Goal: Navigation & Orientation: Find specific page/section

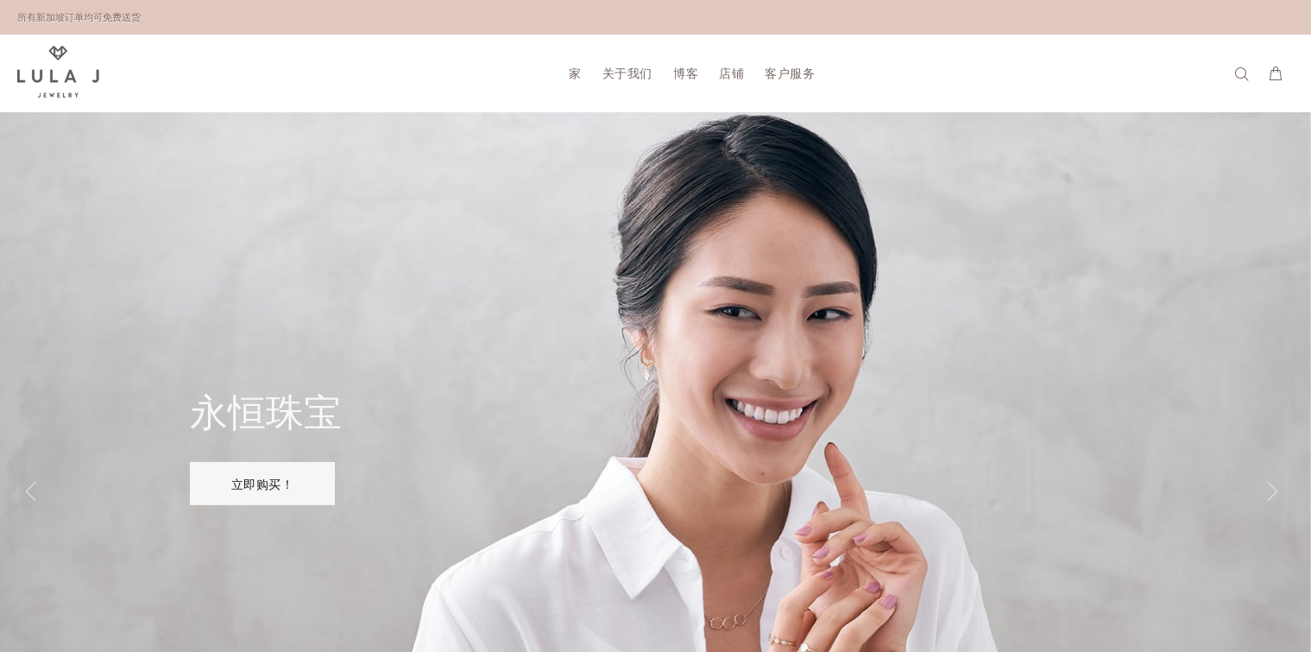
click at [845, 338] on div at bounding box center [655, 491] width 1311 height 759
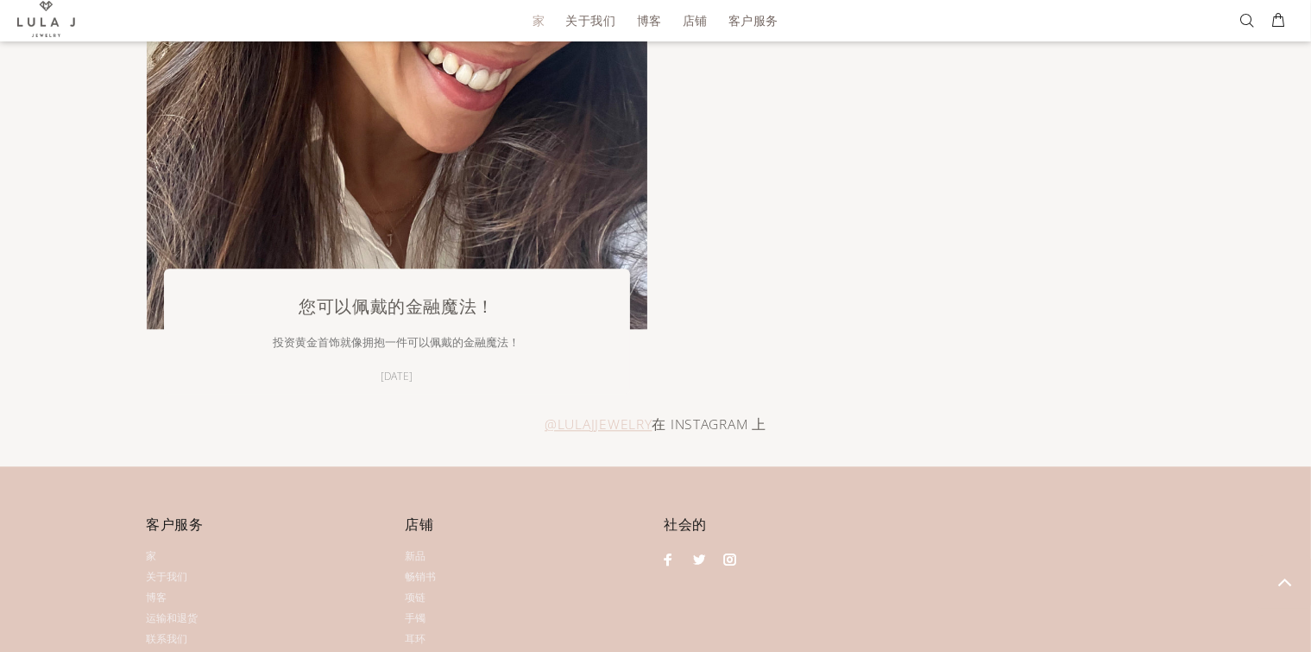
scroll to position [4127, 0]
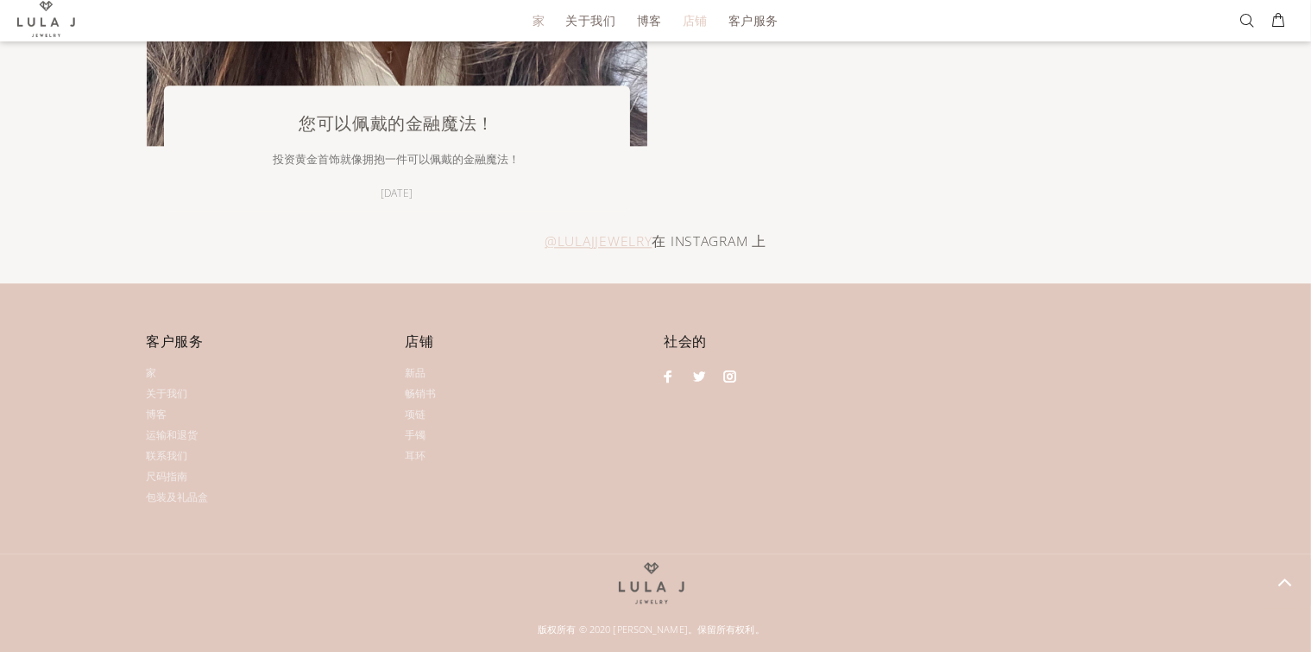
click at [694, 12] on font "店铺" at bounding box center [695, 20] width 25 height 16
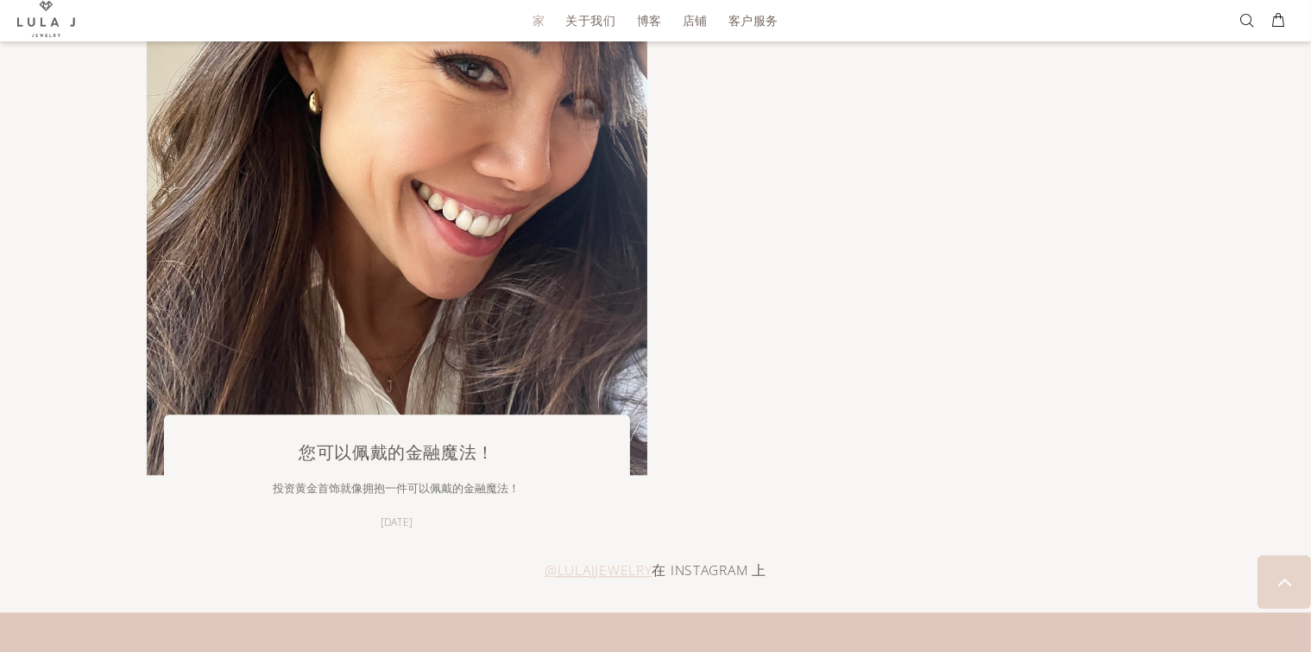
scroll to position [4127, 0]
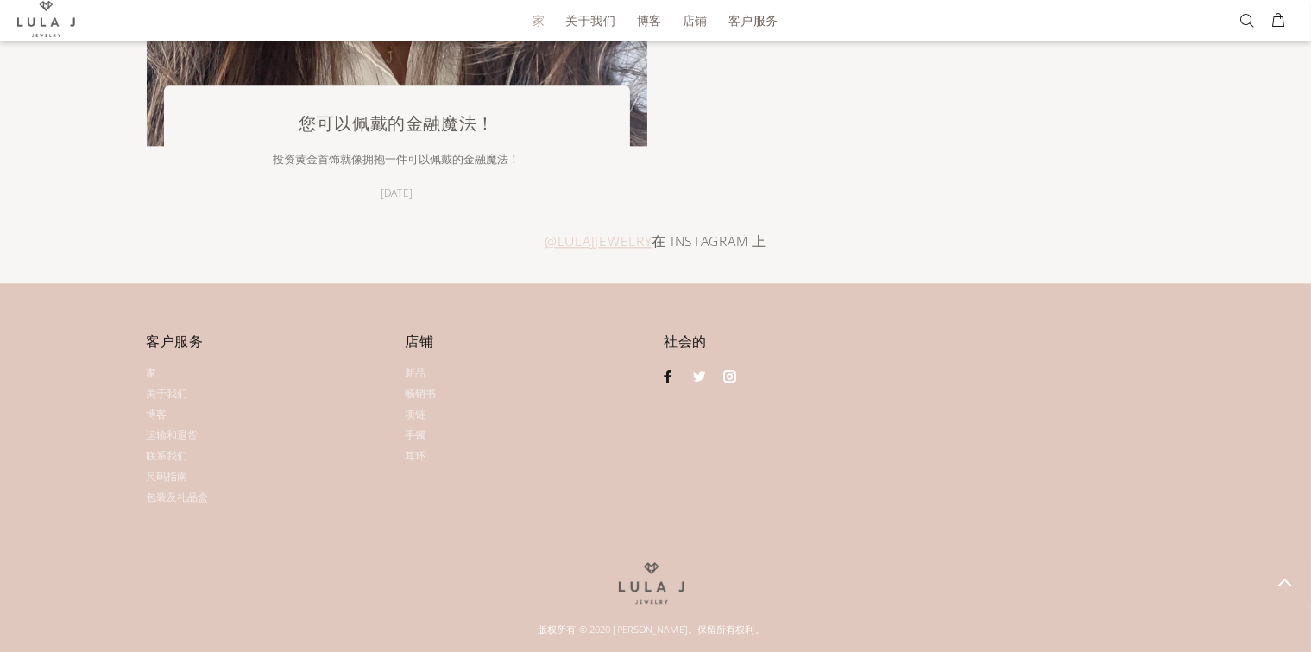
click at [666, 365] on link at bounding box center [669, 376] width 22 height 22
click at [586, 20] on font "关于我们" at bounding box center [590, 20] width 50 height 16
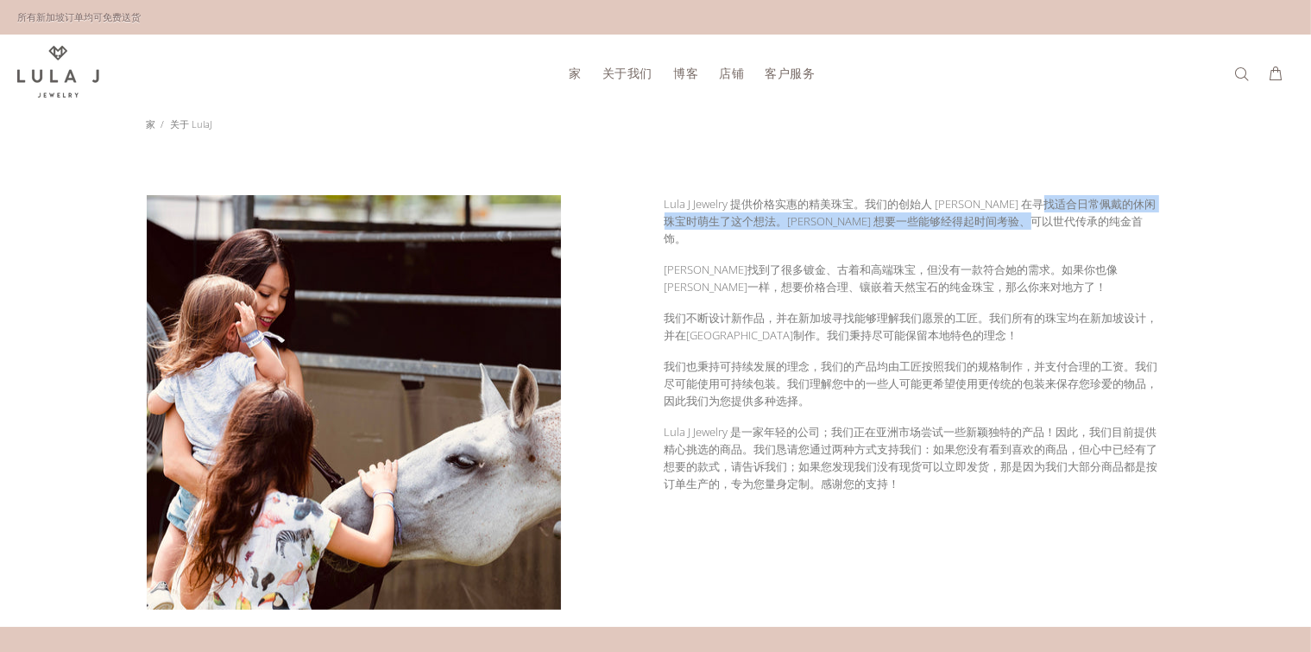
drag, startPoint x: 1011, startPoint y: 201, endPoint x: 1058, endPoint y: 207, distance: 47.0
click at [1058, 207] on p "Lula J Jewelry 提供价格实惠的精美珠宝。我们的创始人 Jamie Yeo 在寻找适合日常佩戴的休闲珠宝时萌生了这个想法。Jamie 想要一些能够…" at bounding box center [915, 221] width 501 height 52
click at [1024, 222] on font "Lula J Jewelry 提供价格实惠的精美珠宝。我们的创始人 Jamie Yeo 在寻找适合日常佩戴的休闲珠宝时萌生了这个想法。Jamie 想要一些能够…" at bounding box center [911, 221] width 492 height 50
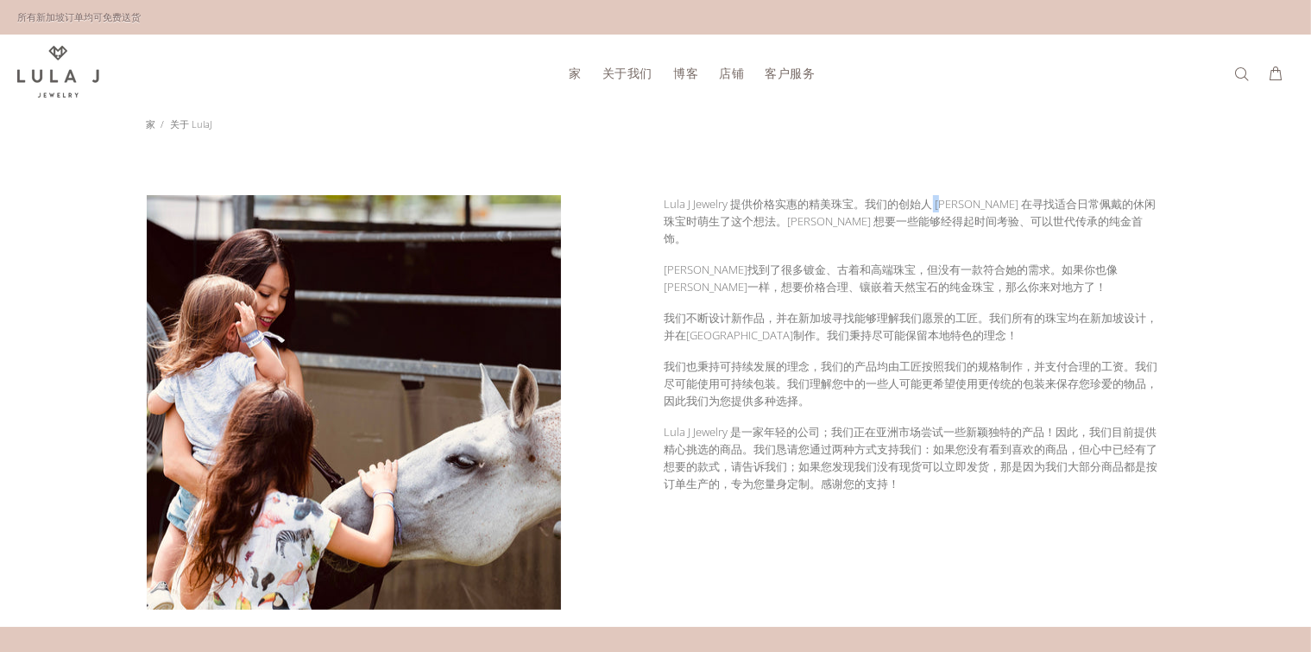
click at [938, 204] on font "Lula J Jewelry 提供价格实惠的精美珠宝。我们的创始人 Jamie Yeo 在寻找适合日常佩戴的休闲珠宝时萌生了这个想法。Jamie 想要一些能够…" at bounding box center [911, 221] width 492 height 50
click at [936, 204] on font "Lula J Jewelry 提供价格实惠的精美珠宝。我们的创始人 Jamie Yeo 在寻找适合日常佩戴的休闲珠宝时萌生了这个想法。Jamie 想要一些能够…" at bounding box center [911, 221] width 492 height 50
copy font "Jamie Yeo"
drag, startPoint x: 984, startPoint y: 205, endPoint x: 930, endPoint y: 208, distance: 54.4
click at [930, 208] on font "Lula J Jewelry 提供价格实惠的精美珠宝。我们的创始人 Jamie Yeo 在寻找适合日常佩戴的休闲珠宝时萌生了这个想法。Jamie 想要一些能够…" at bounding box center [911, 221] width 492 height 50
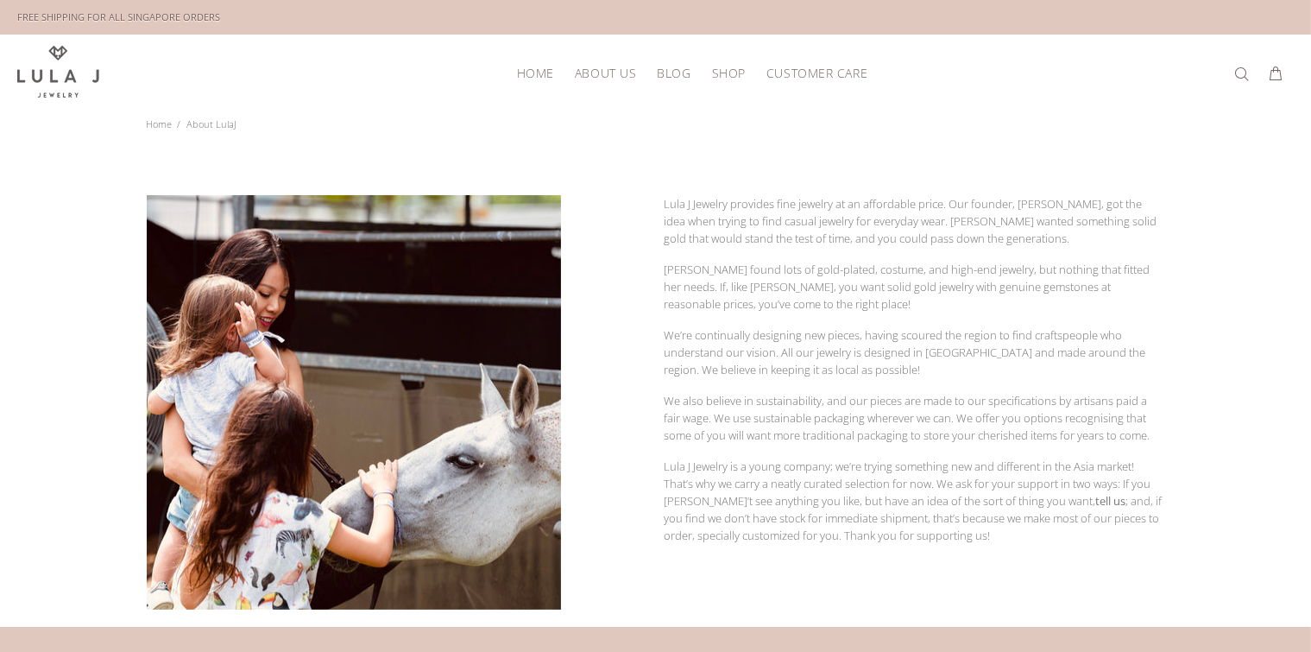
click at [727, 72] on span "Shop" at bounding box center [729, 72] width 34 height 13
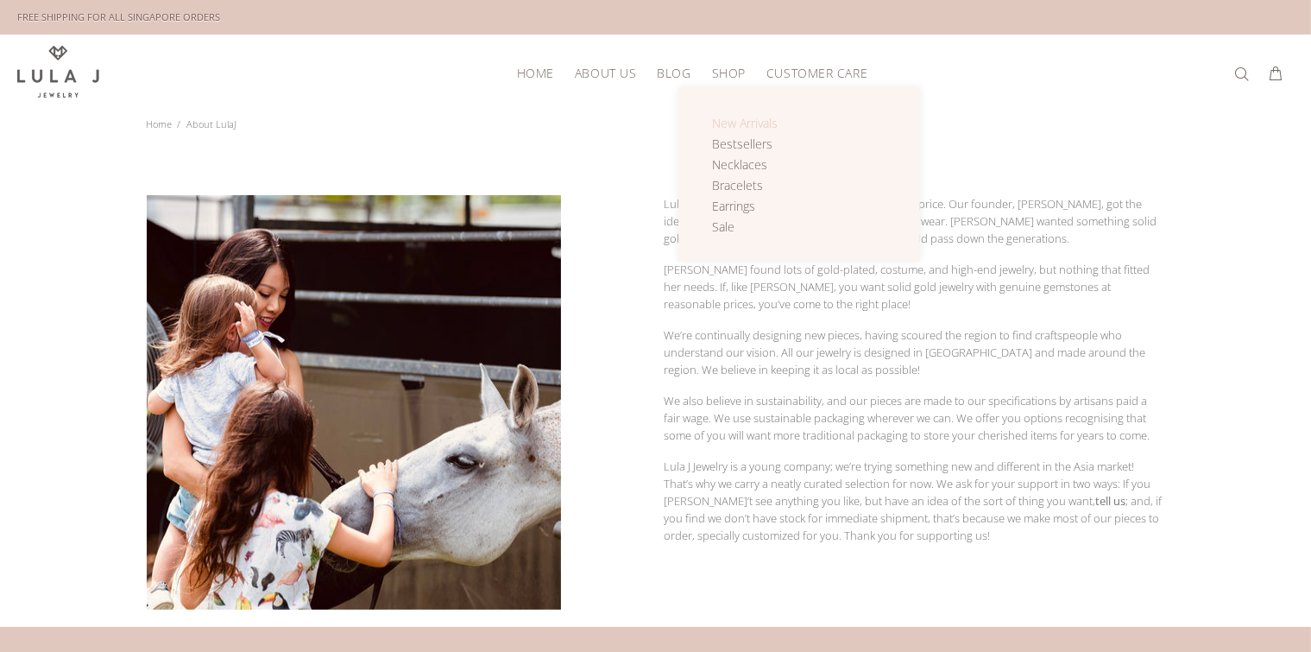
click at [747, 122] on span "New Arrivals" at bounding box center [745, 123] width 66 height 16
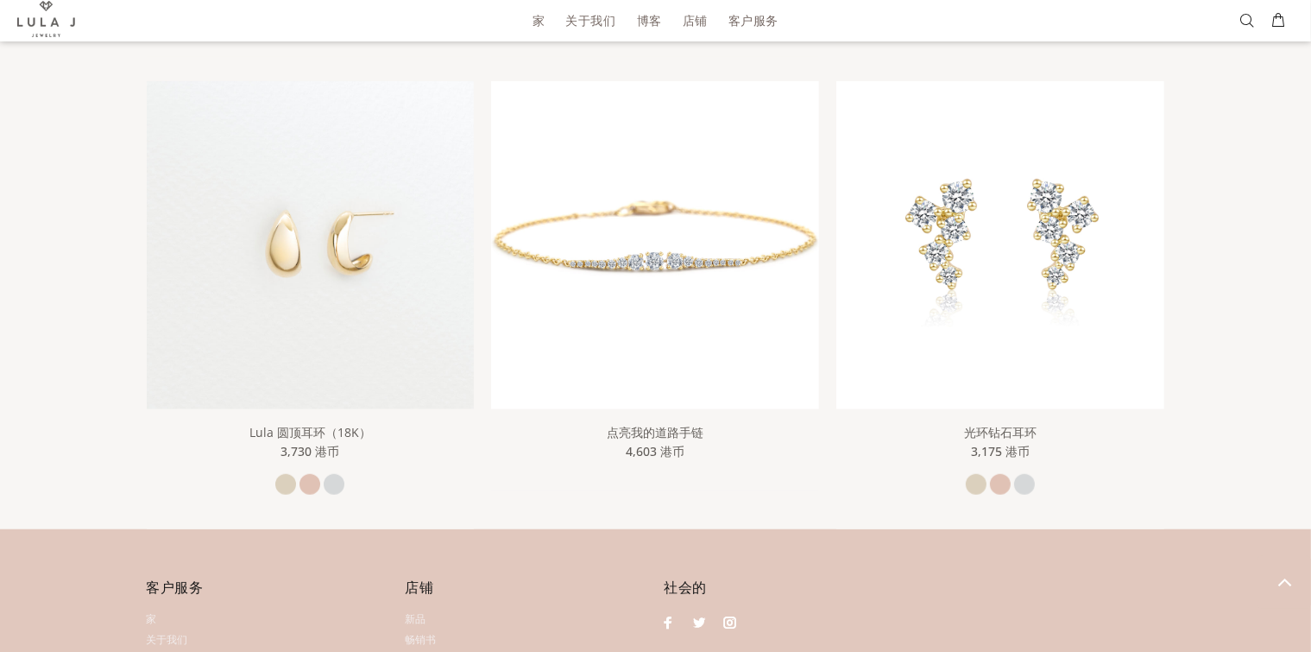
scroll to position [1278, 0]
